Goal: Task Accomplishment & Management: Complete application form

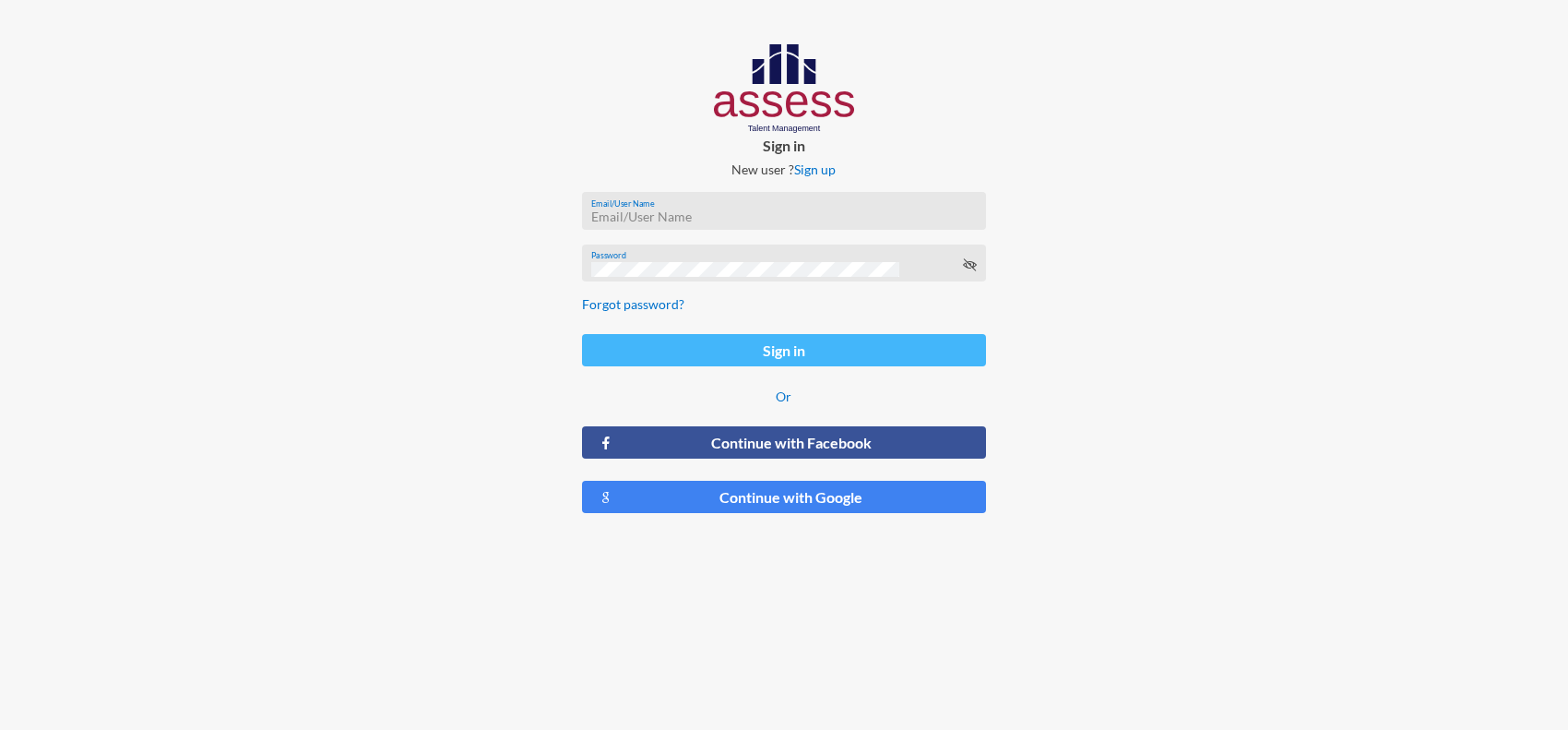
type input "[PERSON_NAME][EMAIL_ADDRESS][PERSON_NAME][DOMAIN_NAME]"
click at [778, 353] on button "Sign in" at bounding box center [784, 350] width 405 height 32
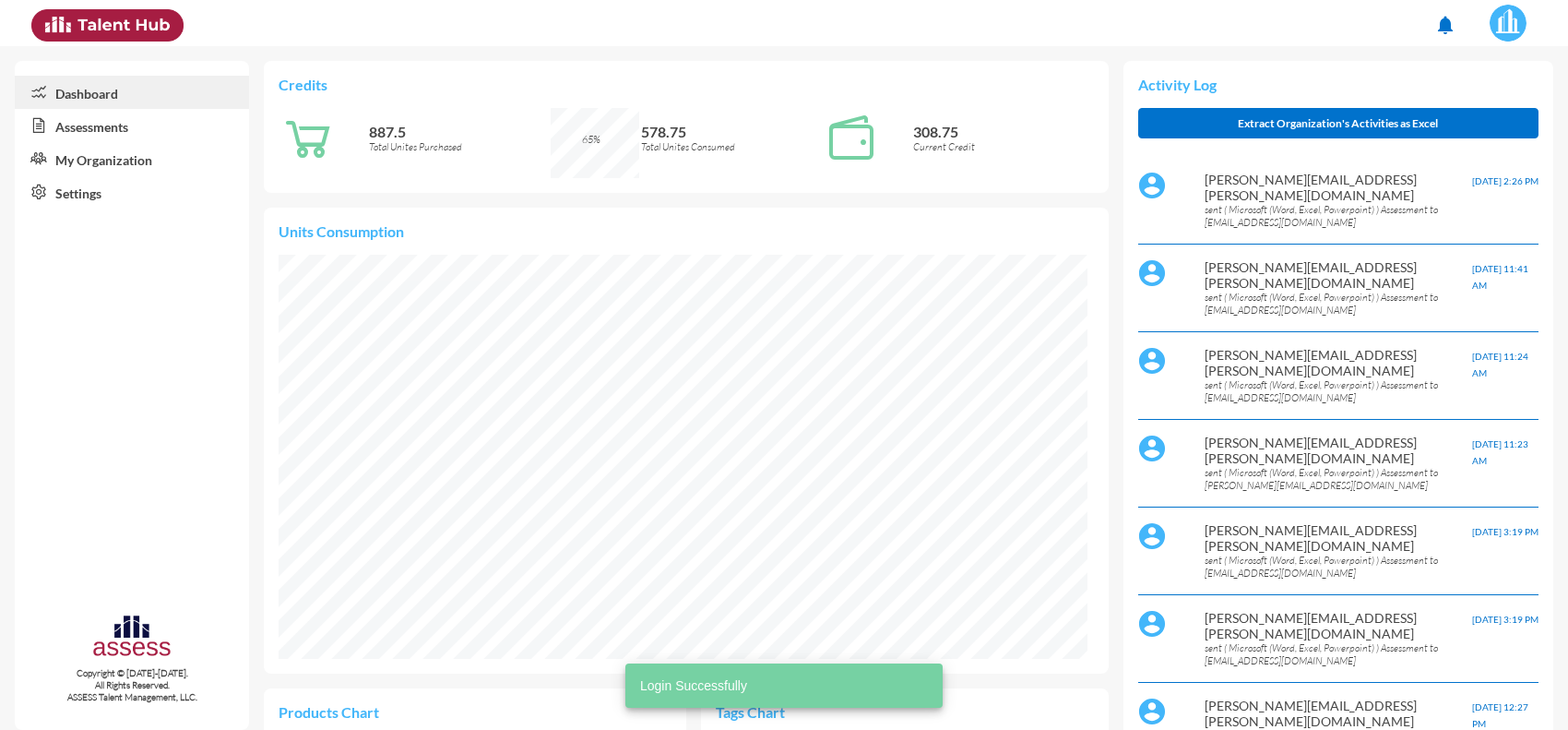
scroll to position [404, 809]
click at [103, 121] on link "Assessments" at bounding box center [132, 125] width 235 height 33
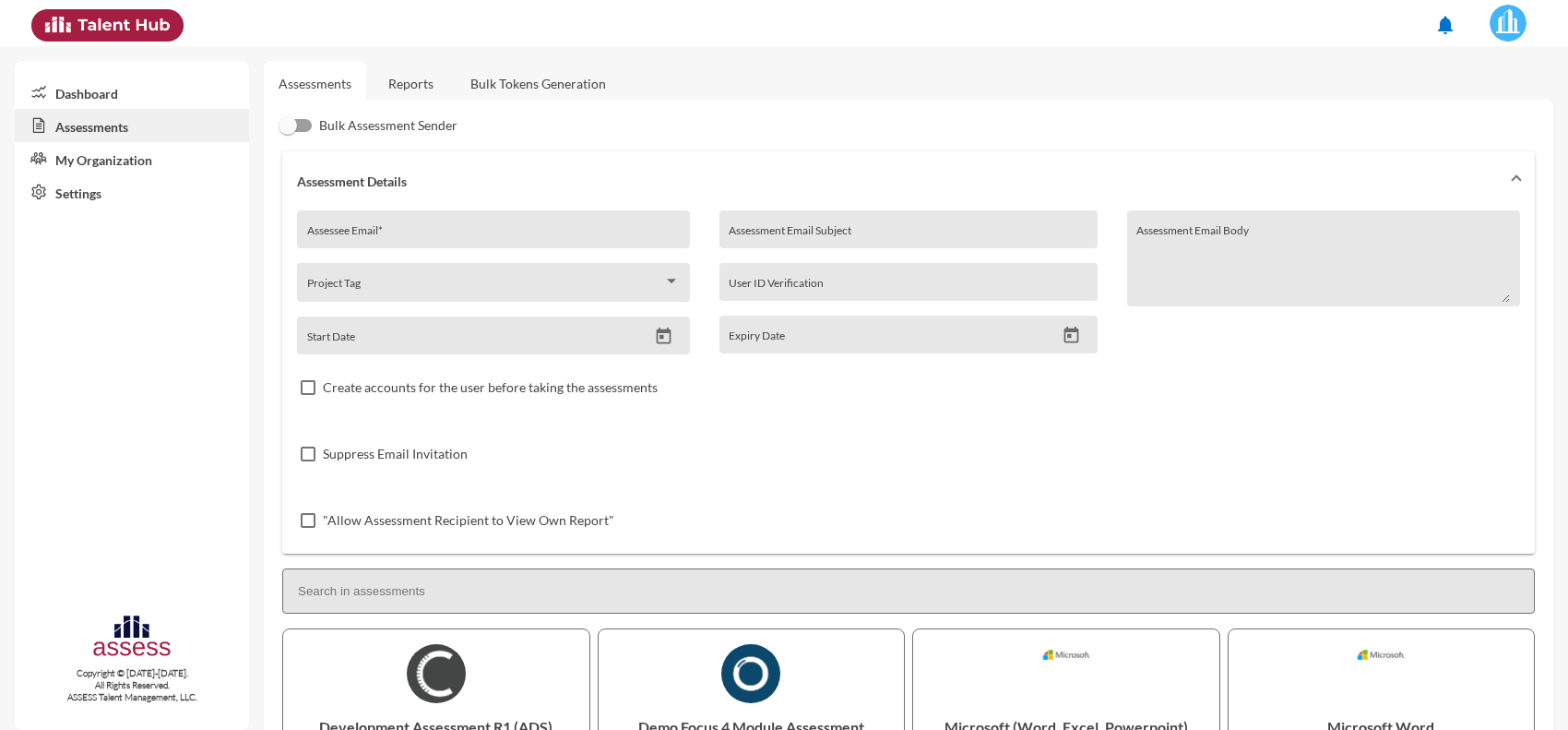
click at [435, 89] on link "Reports" at bounding box center [411, 83] width 75 height 45
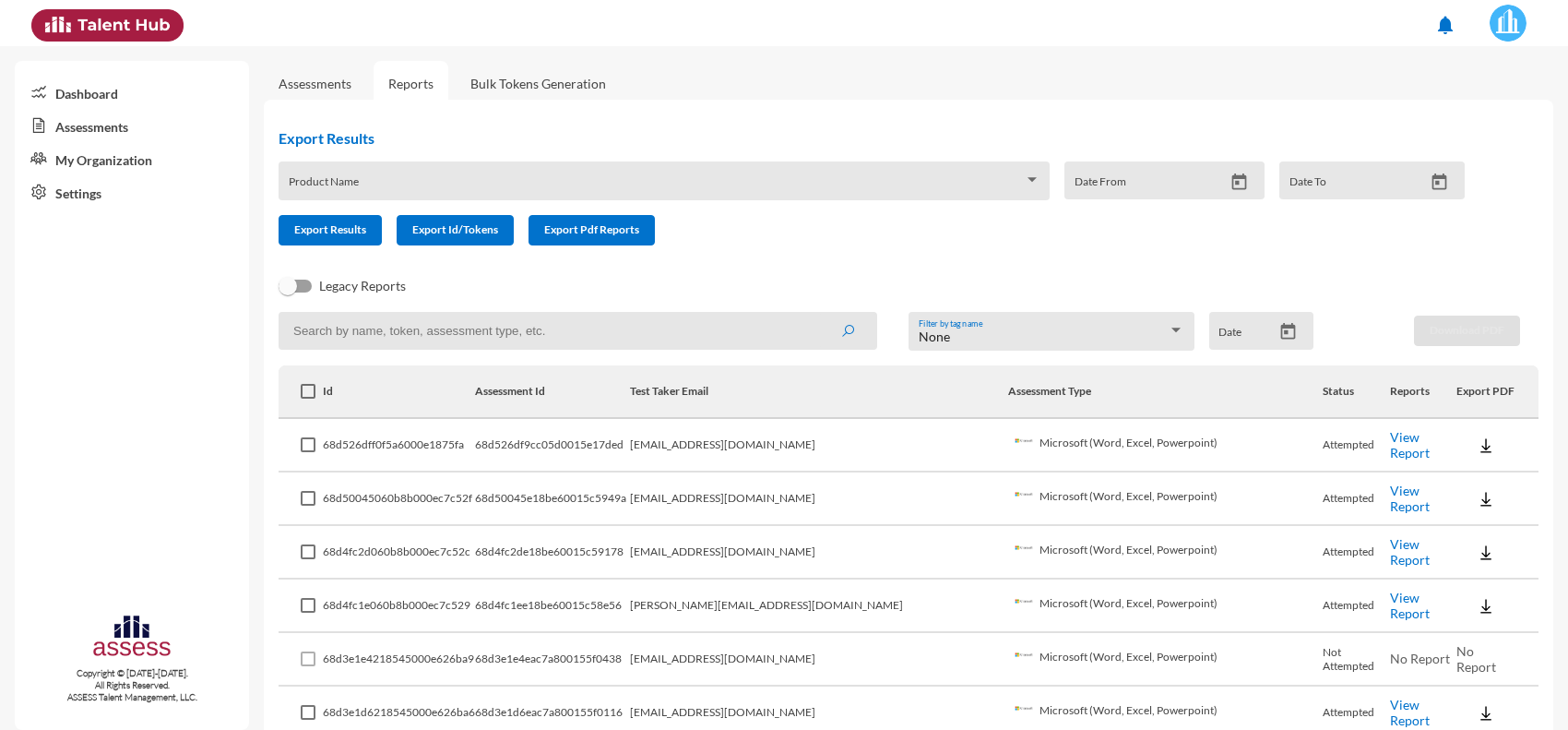
click at [1390, 450] on link "View Report" at bounding box center [1410, 444] width 40 height 31
click at [324, 88] on link "Assessments" at bounding box center [314, 83] width 73 height 16
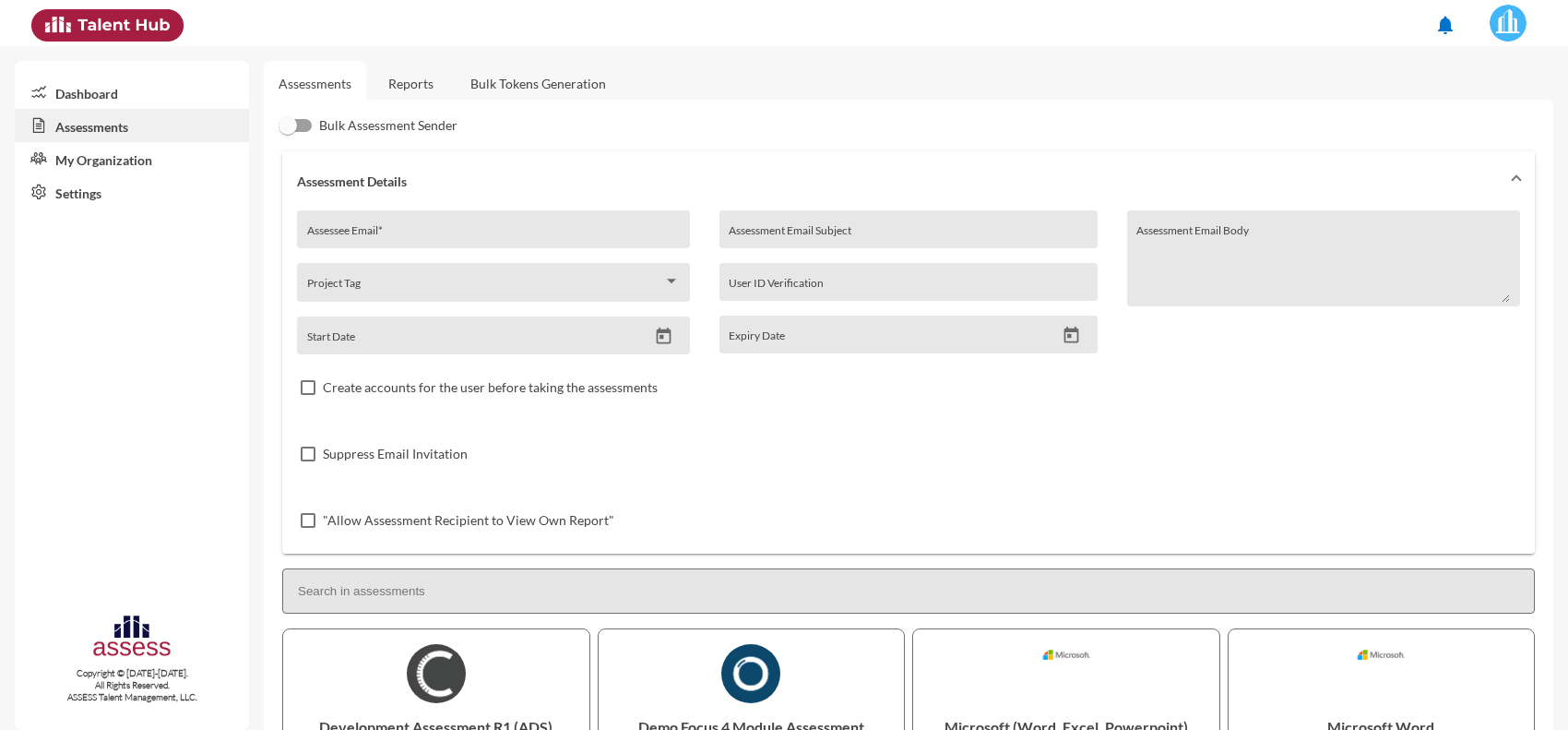
click at [436, 222] on div "Assessee Email *" at bounding box center [494, 234] width 374 height 27
paste input "[EMAIL_ADDRESS][DOMAIN_NAME]"
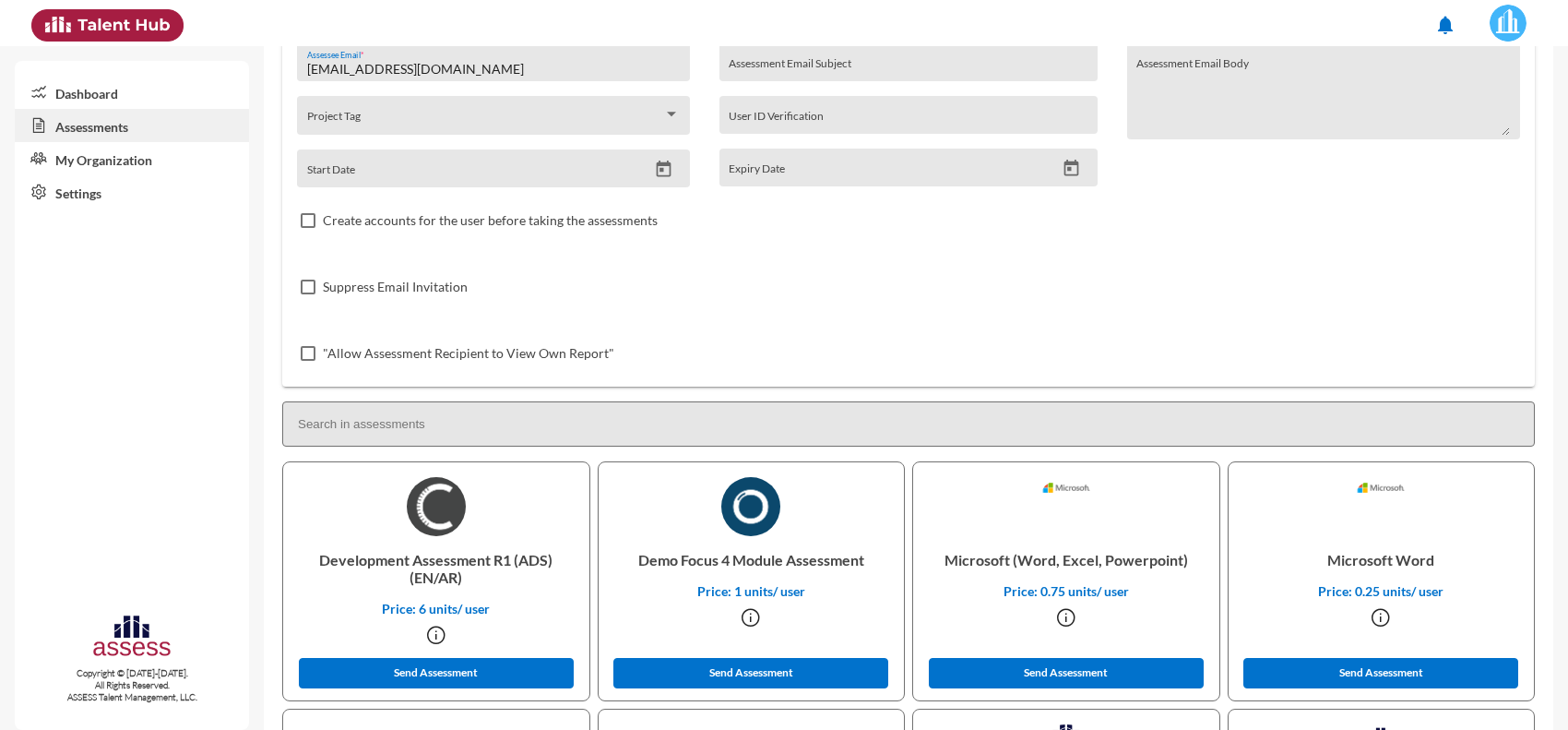
scroll to position [347, 0]
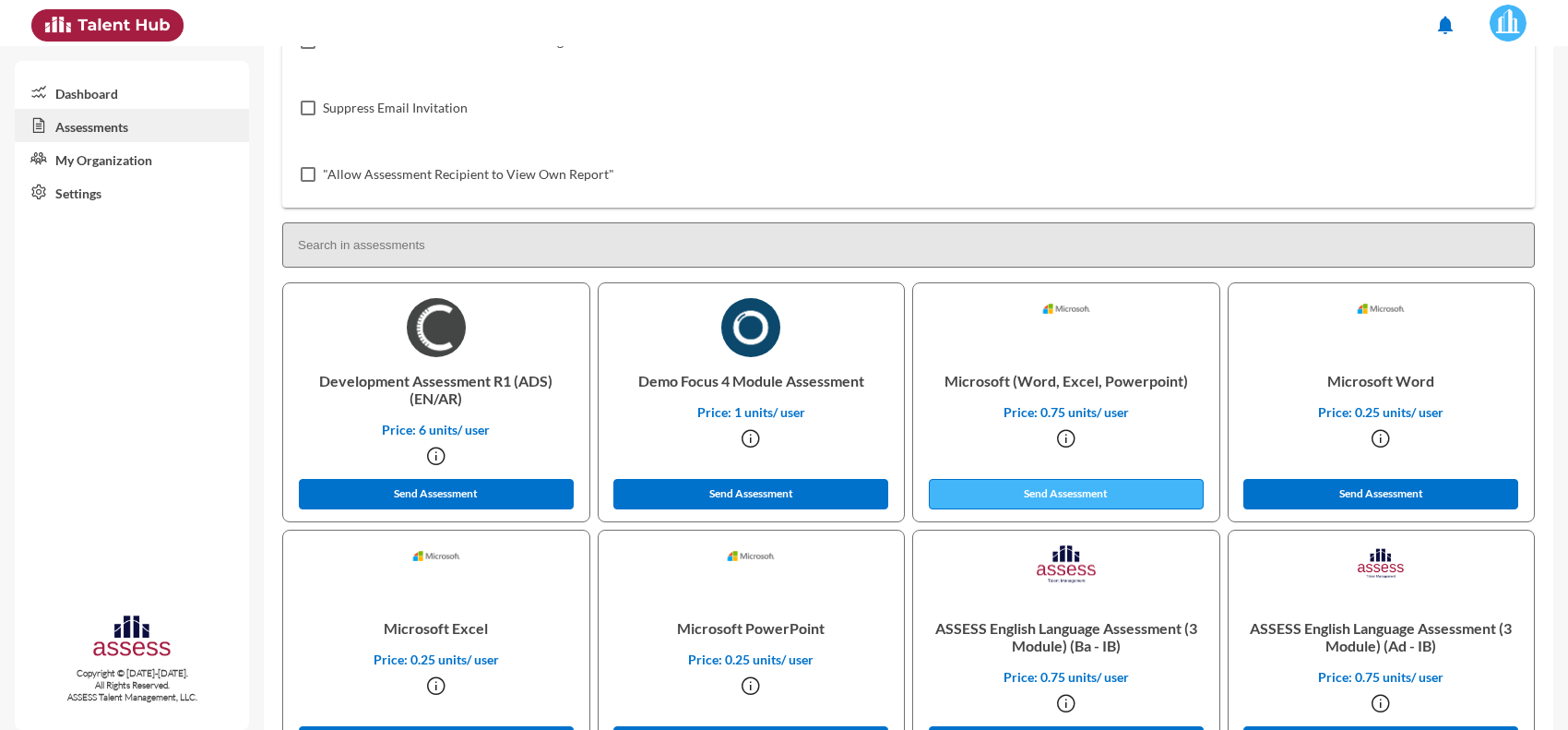
type input "[EMAIL_ADDRESS][DOMAIN_NAME]"
click at [1067, 501] on button "Send Assessment" at bounding box center [1066, 494] width 275 height 30
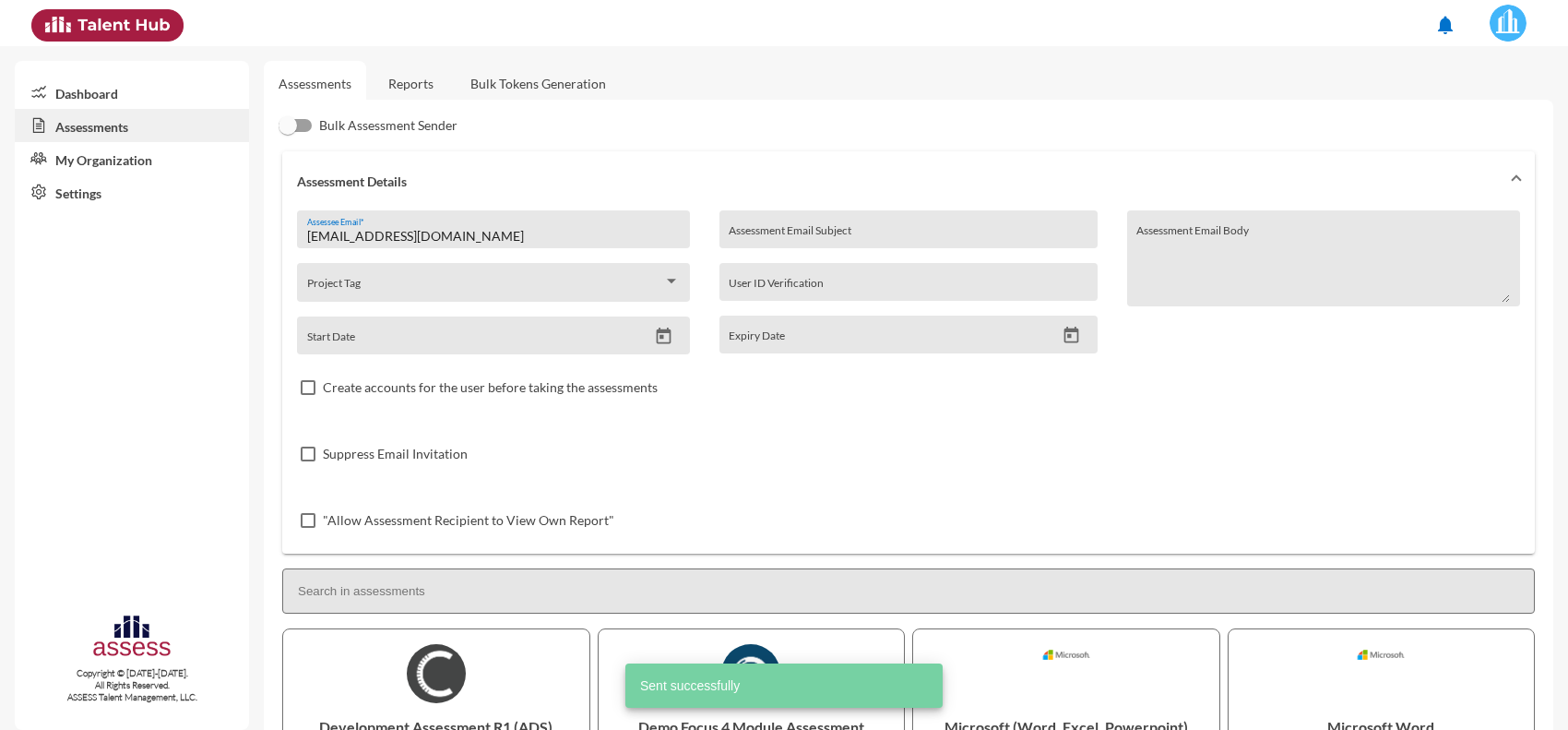
click at [403, 71] on link "Reports" at bounding box center [411, 83] width 75 height 45
